Goal: Task Accomplishment & Management: Manage account settings

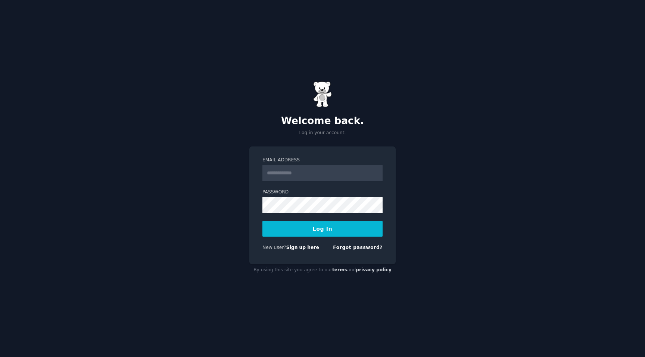
click at [357, 173] on input "Email Address" at bounding box center [322, 173] width 120 height 16
type input "**********"
click at [336, 232] on button "Log In" at bounding box center [322, 229] width 120 height 16
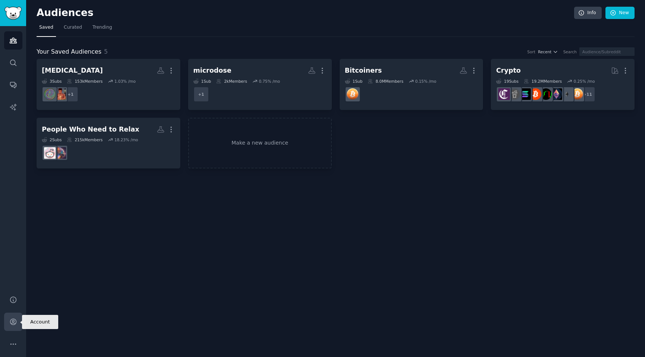
click at [15, 325] on icon "Sidebar" at bounding box center [13, 322] width 8 height 8
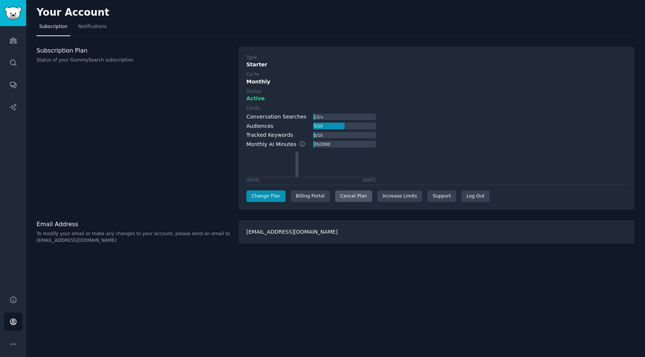
click at [360, 199] on div "Cancel Plan" at bounding box center [353, 197] width 37 height 12
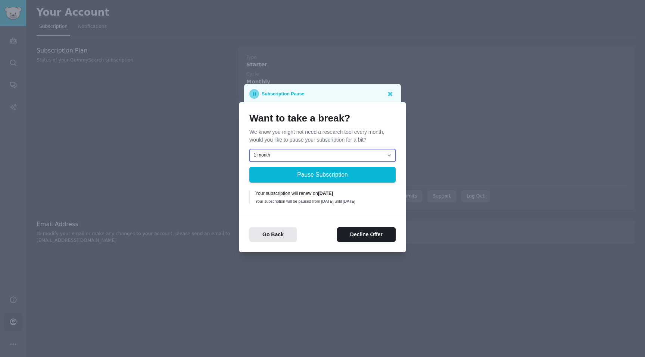
click at [379, 151] on select "1 month 2 months 3 months Choose a custom date to resume" at bounding box center [322, 155] width 146 height 13
click at [249, 149] on select "1 month 2 months 3 months Choose a custom date to resume" at bounding box center [322, 155] width 146 height 13
click at [374, 238] on button "Decline Offer" at bounding box center [366, 235] width 59 height 15
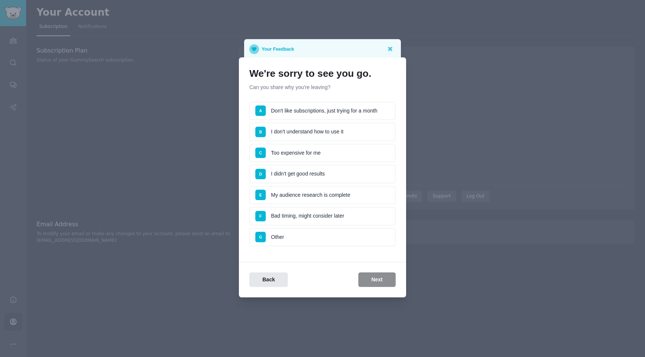
click at [310, 151] on li "C Too expensive for me" at bounding box center [322, 153] width 146 height 19
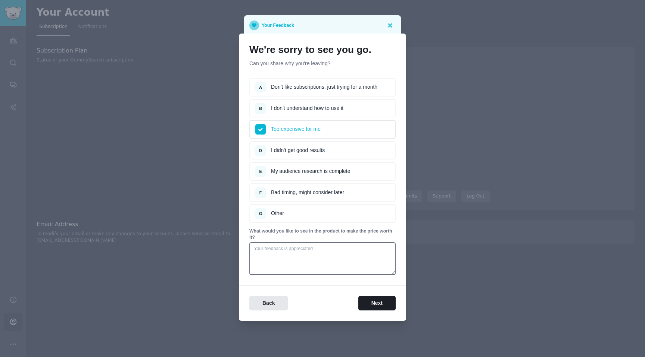
click at [339, 194] on li "F Bad timing, might consider later" at bounding box center [322, 193] width 146 height 19
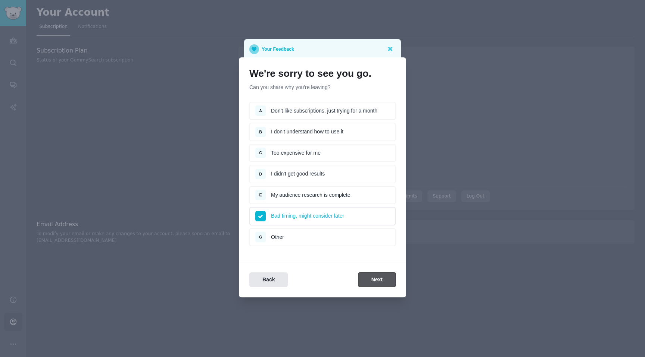
click at [381, 280] on button "Next" at bounding box center [376, 280] width 37 height 15
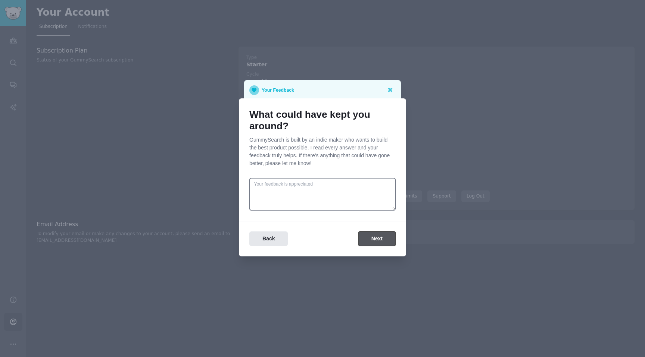
click at [376, 242] on button "Next" at bounding box center [376, 239] width 37 height 15
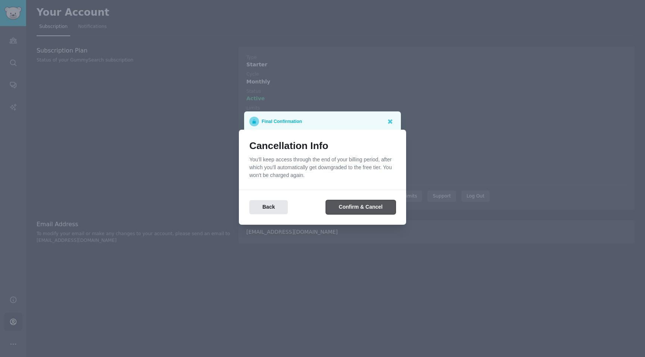
click at [370, 209] on button "Confirm & Cancel" at bounding box center [361, 207] width 70 height 15
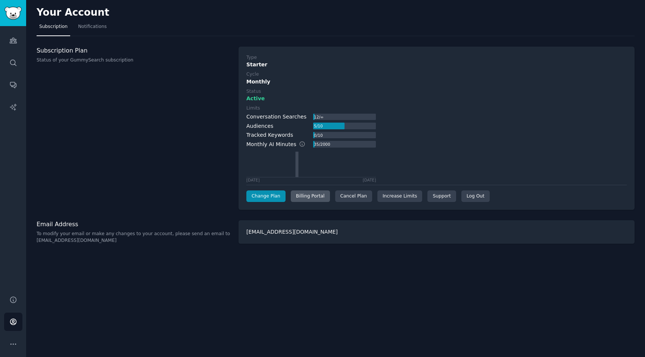
click at [310, 196] on div "Billing Portal" at bounding box center [310, 197] width 39 height 12
